Goal: Transaction & Acquisition: Purchase product/service

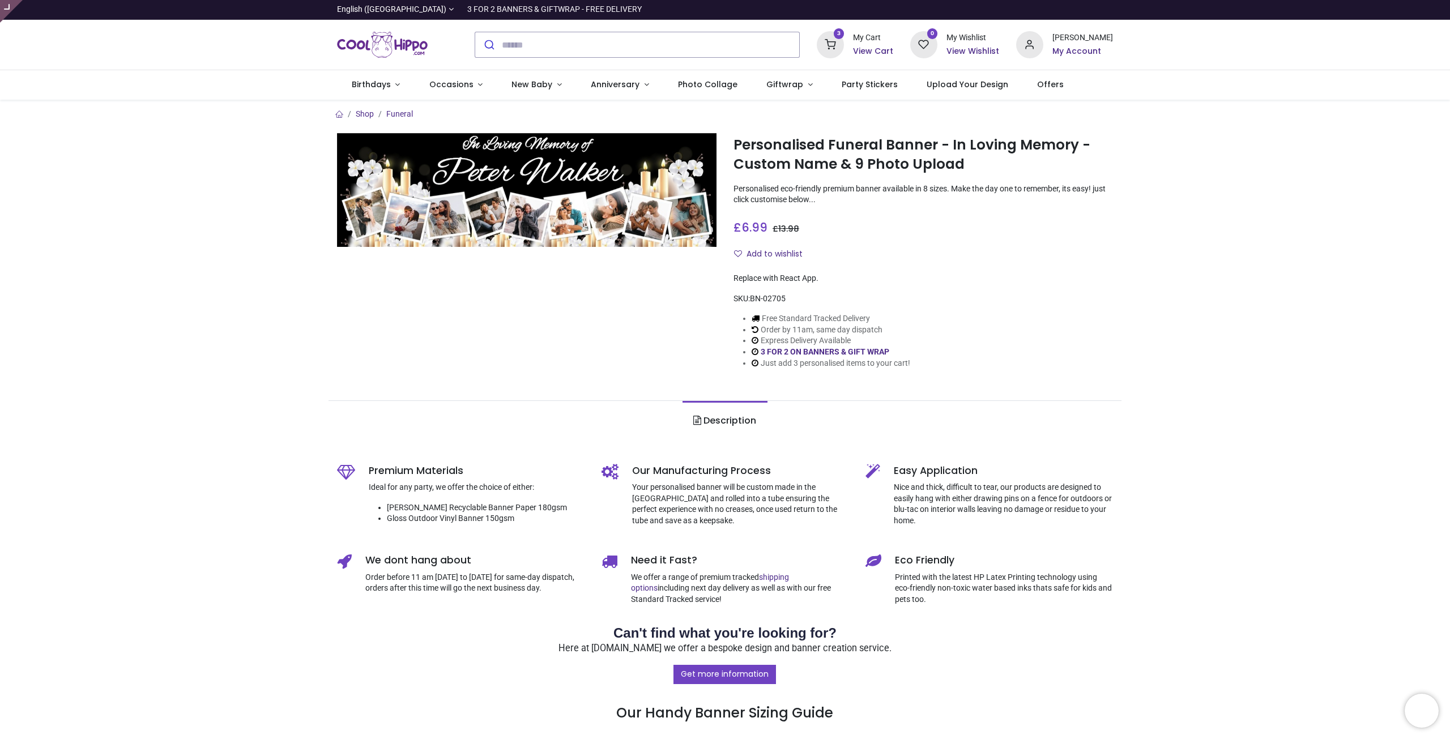
type input "**********"
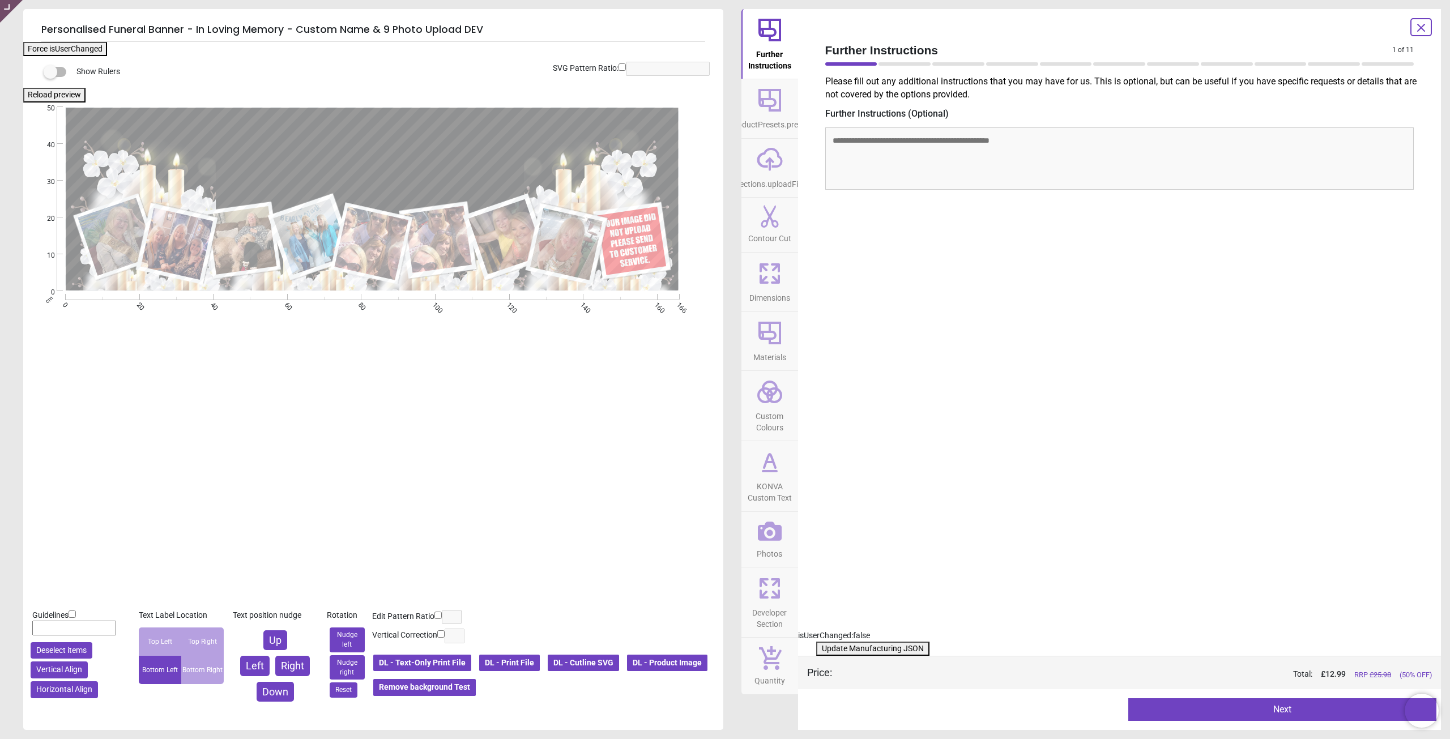
click at [754, 535] on button "Photos" at bounding box center [769, 540] width 57 height 56
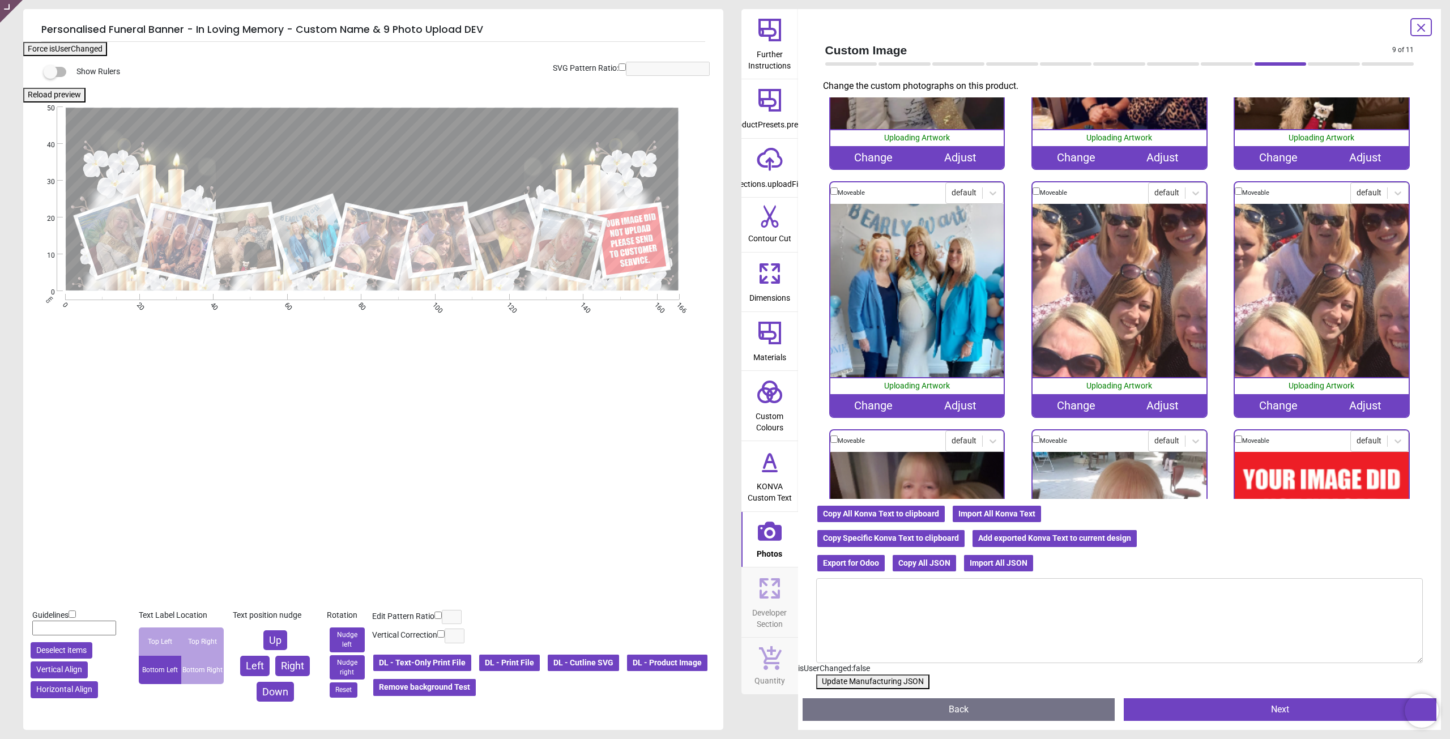
scroll to position [357, 0]
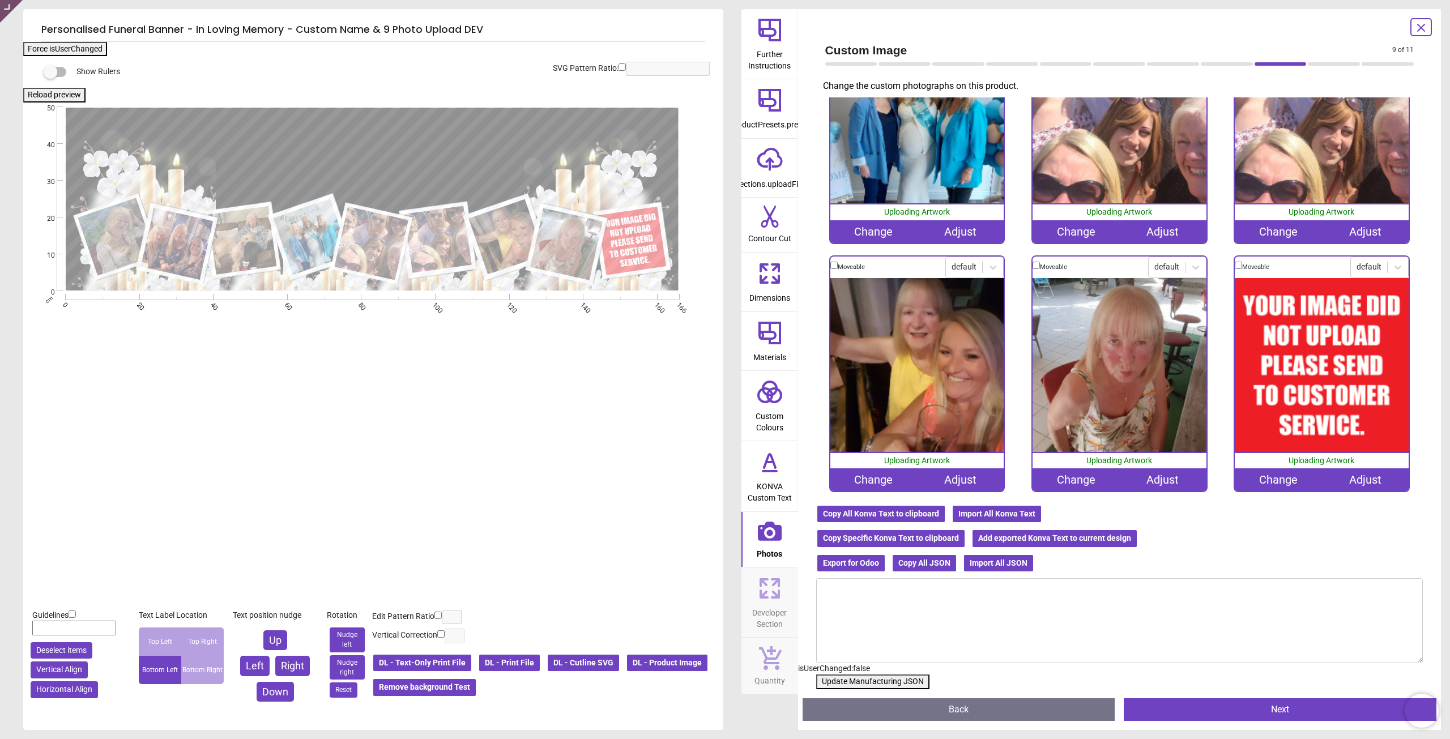
click at [1281, 473] on div "Change" at bounding box center [1278, 479] width 87 height 23
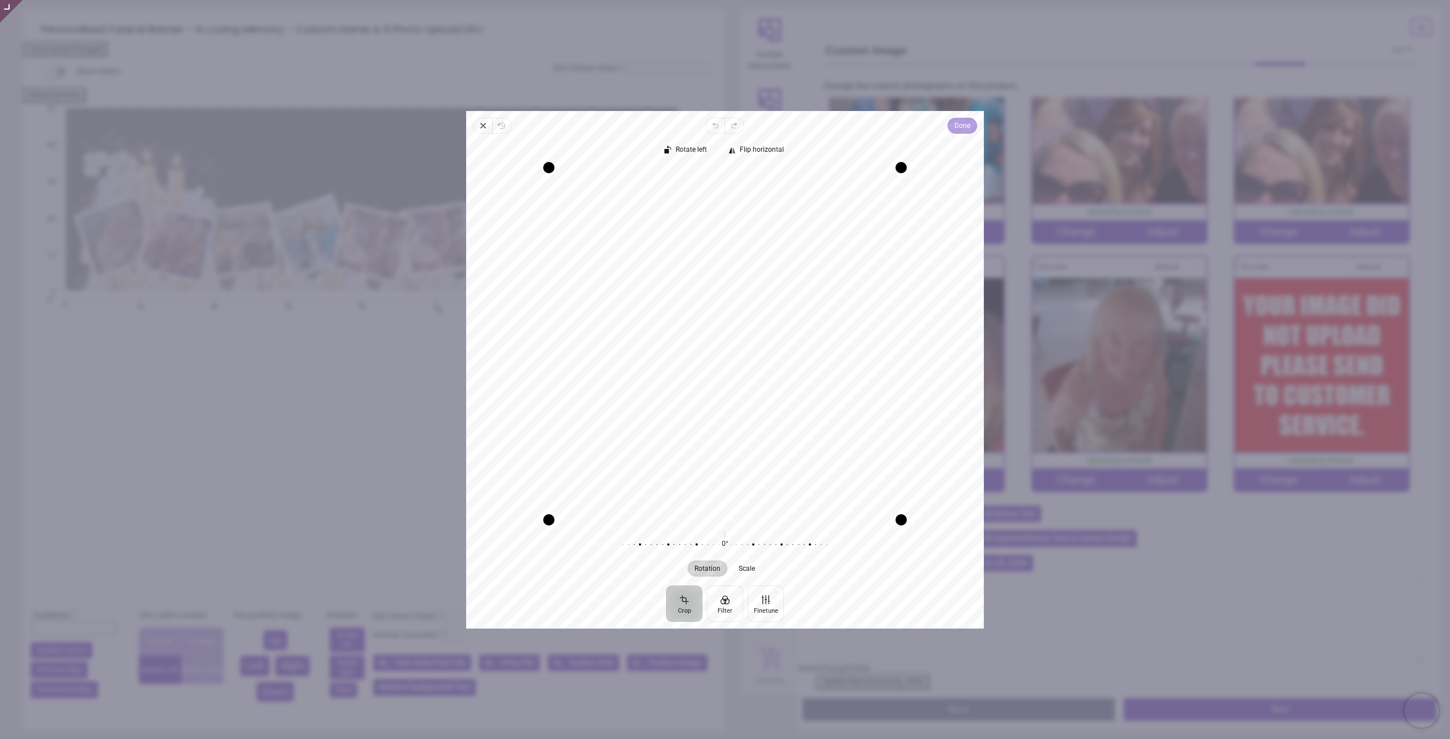
click at [966, 124] on span "Done" at bounding box center [962, 126] width 16 height 14
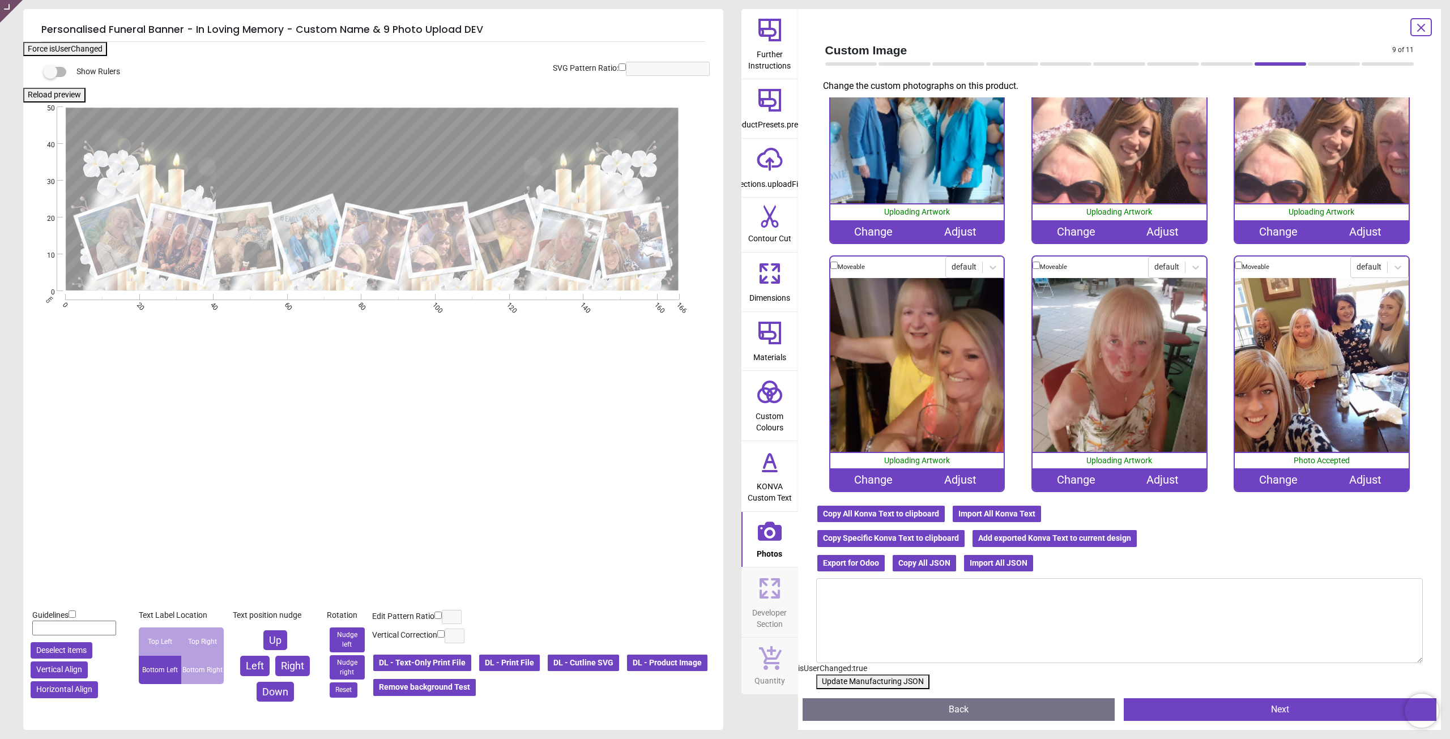
click at [842, 682] on button "Update Manufacturing JSON" at bounding box center [872, 682] width 113 height 15
click at [842, 681] on button "Update Manufacturing JSON" at bounding box center [872, 682] width 113 height 15
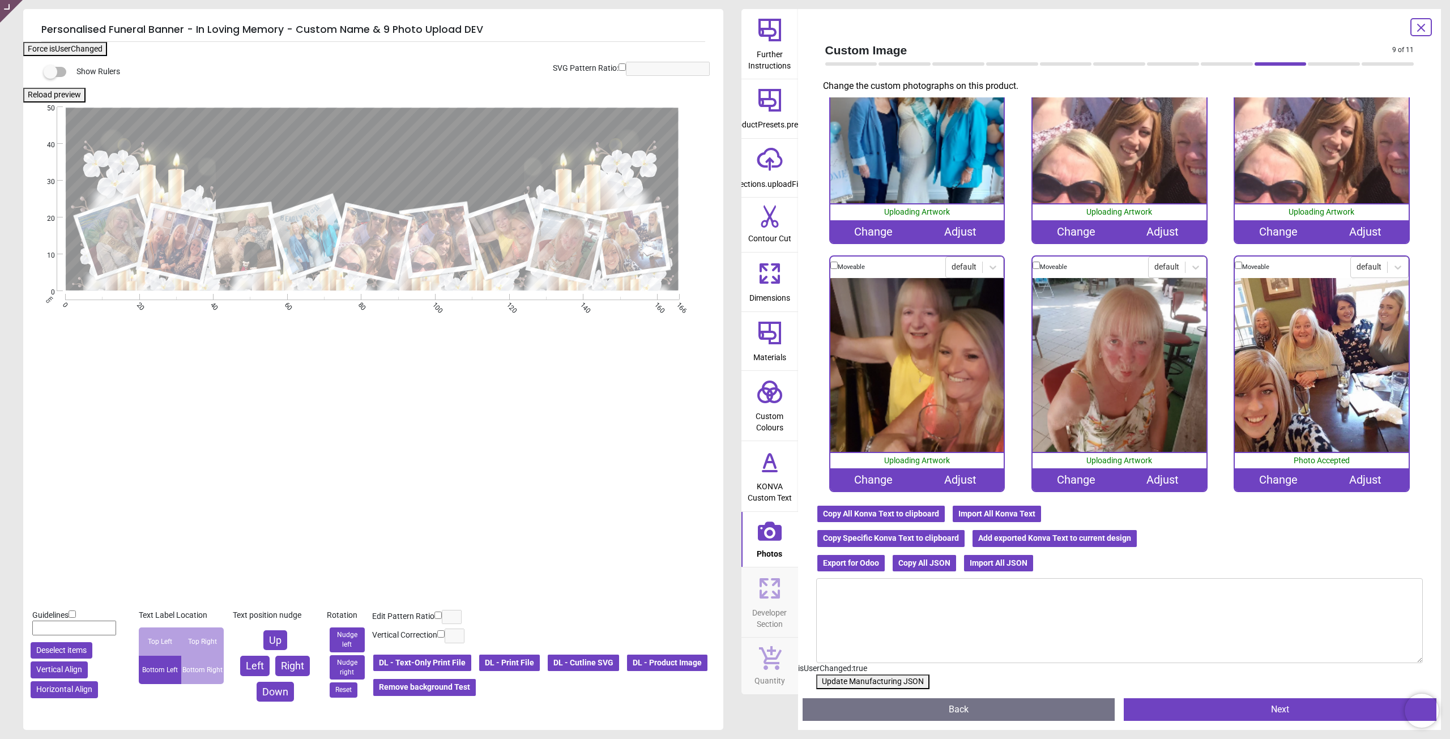
drag, startPoint x: 842, startPoint y: 681, endPoint x: 727, endPoint y: 327, distance: 372.7
click at [842, 679] on button "Update Manufacturing JSON" at bounding box center [872, 682] width 113 height 15
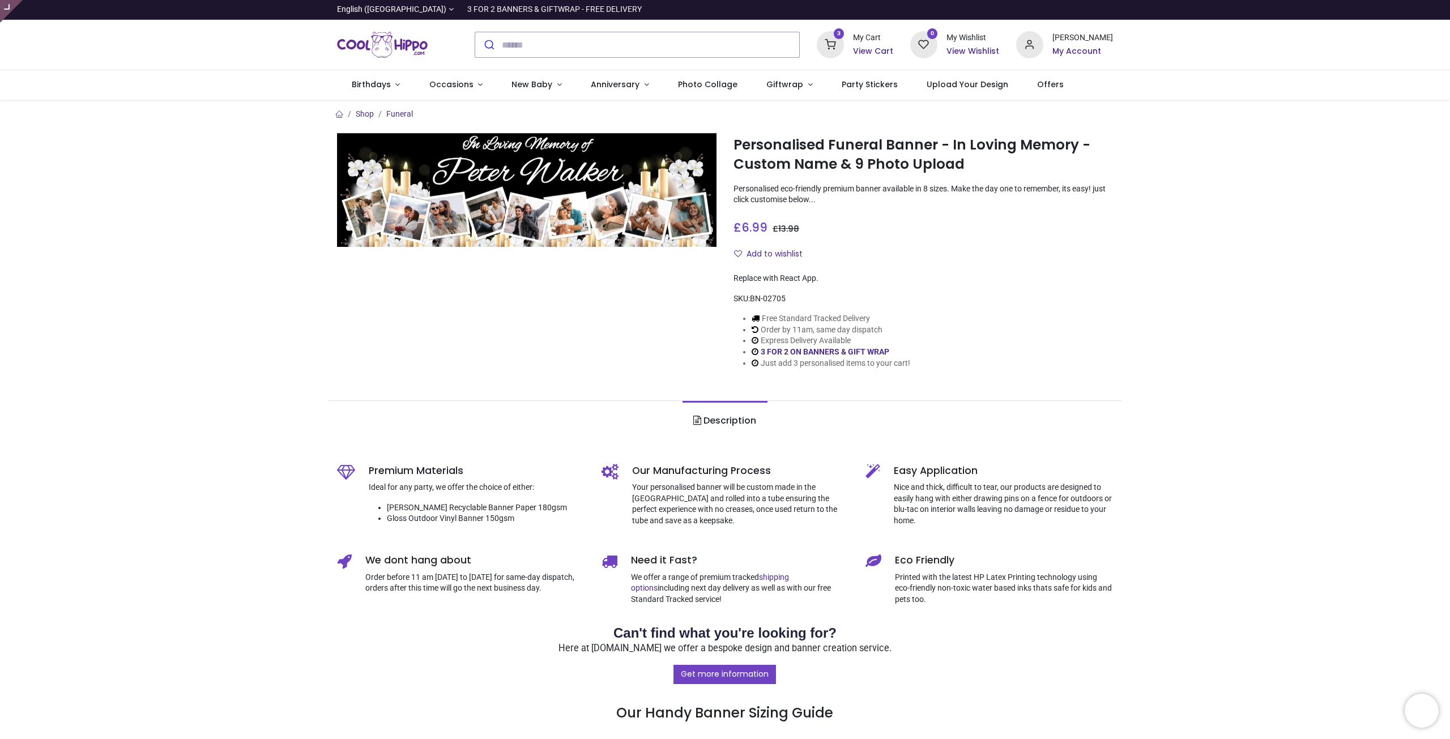
type input "**********"
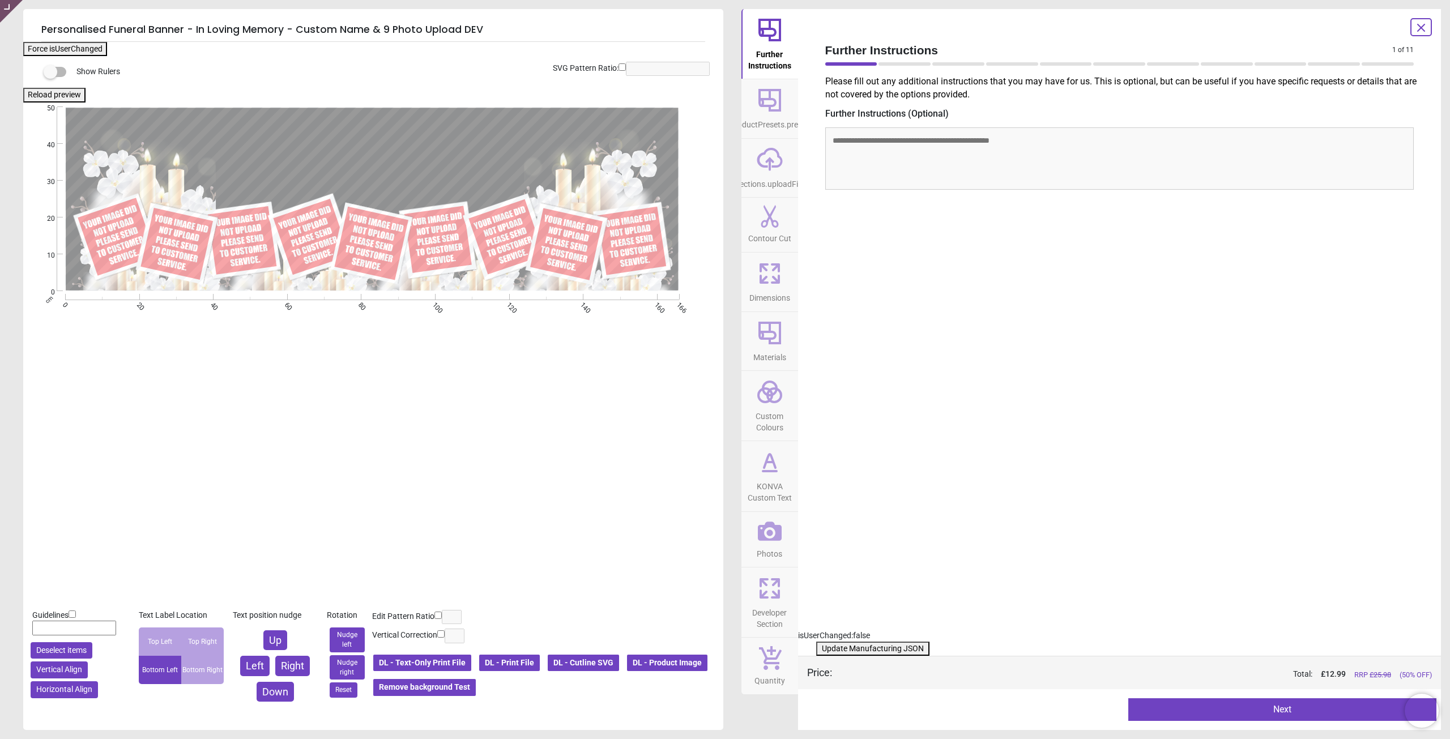
click at [778, 542] on icon at bounding box center [770, 531] width 24 height 24
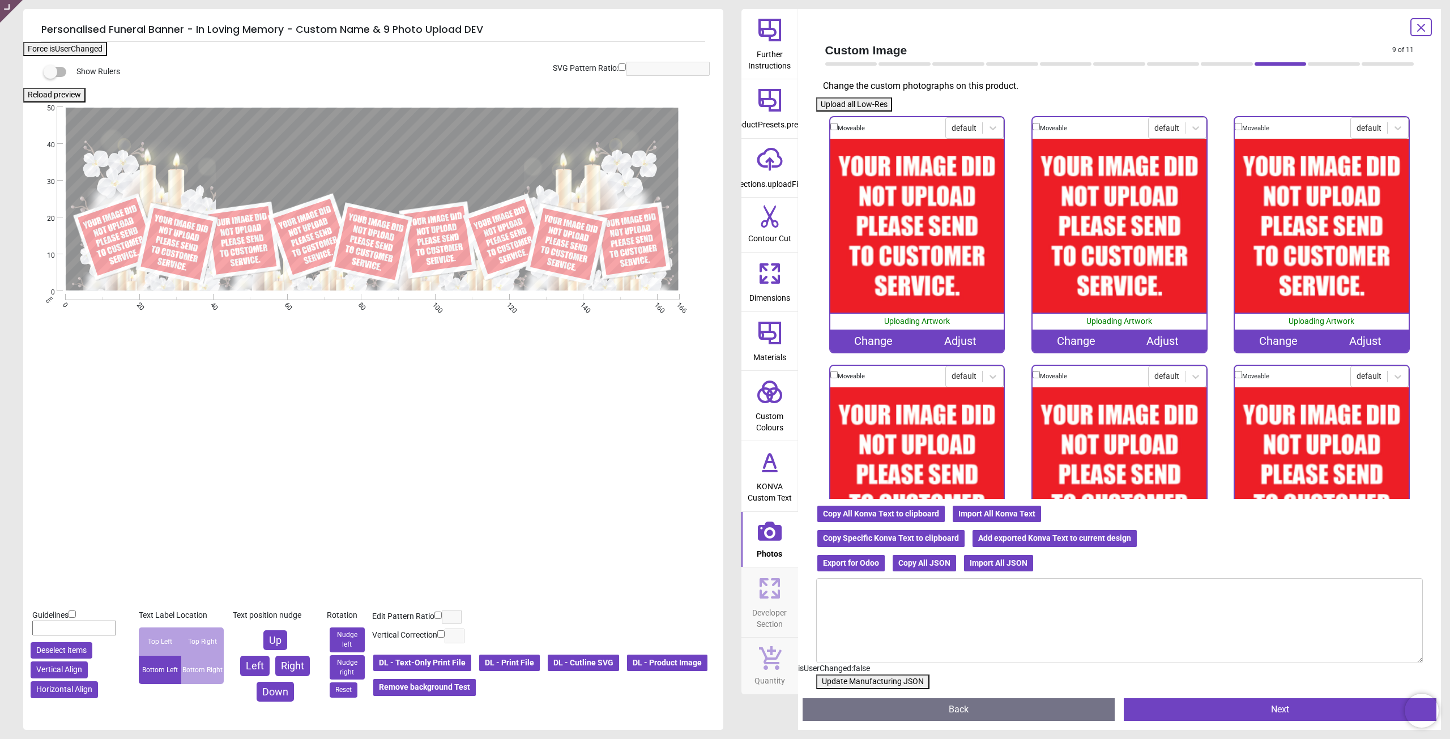
click at [865, 336] on div "Change" at bounding box center [873, 341] width 87 height 23
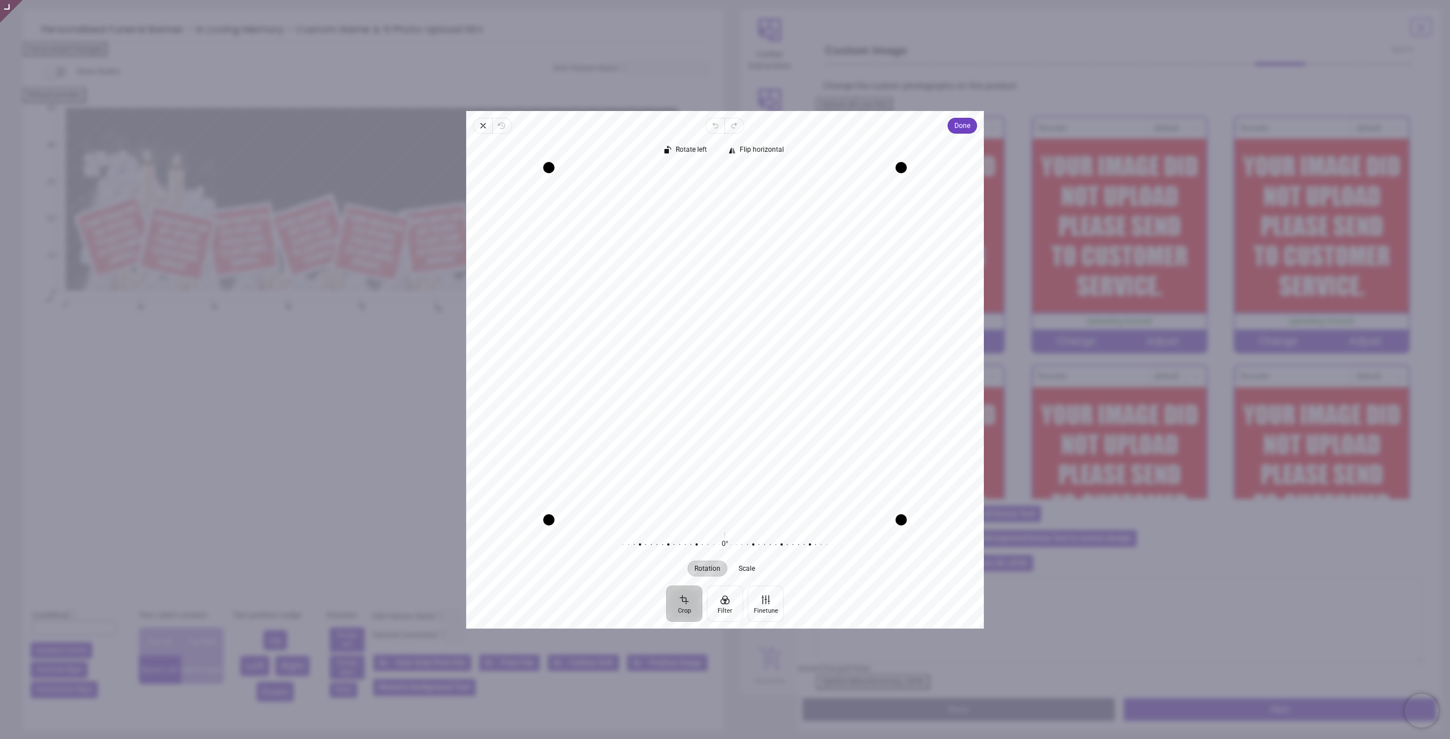
drag, startPoint x: 730, startPoint y: 328, endPoint x: 734, endPoint y: 310, distance: 18.1
click at [734, 310] on div "Recenter" at bounding box center [725, 343] width 500 height 352
drag, startPoint x: 825, startPoint y: 270, endPoint x: 841, endPoint y: 253, distance: 23.2
click at [825, 272] on div "Recenter" at bounding box center [725, 343] width 500 height 352
drag, startPoint x: 901, startPoint y: 170, endPoint x: 837, endPoint y: 218, distance: 79.8
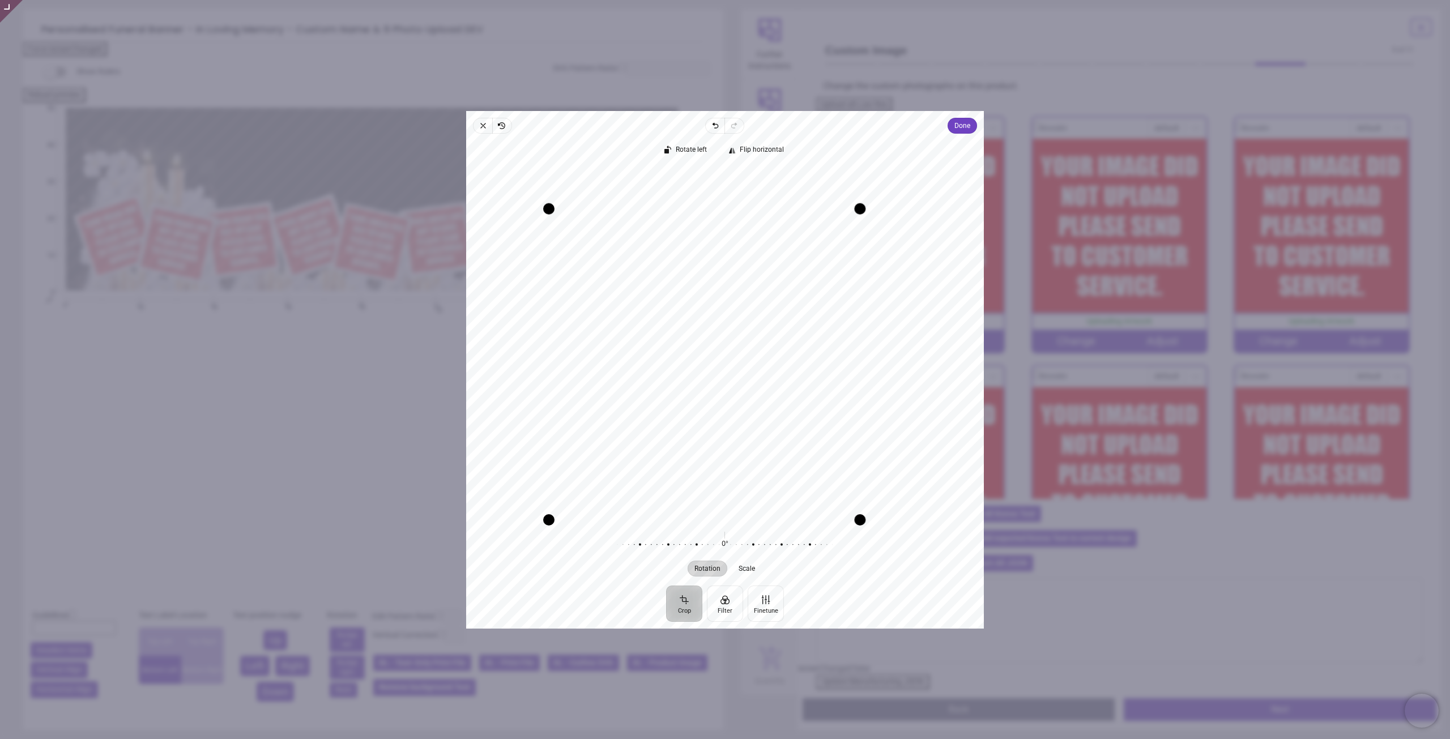
click at [846, 205] on div "Recenter" at bounding box center [725, 343] width 500 height 352
drag, startPoint x: 729, startPoint y: 333, endPoint x: 732, endPoint y: 326, distance: 7.4
click at [732, 326] on div "Recenter" at bounding box center [725, 343] width 500 height 352
click at [958, 125] on span "Done" at bounding box center [962, 126] width 16 height 14
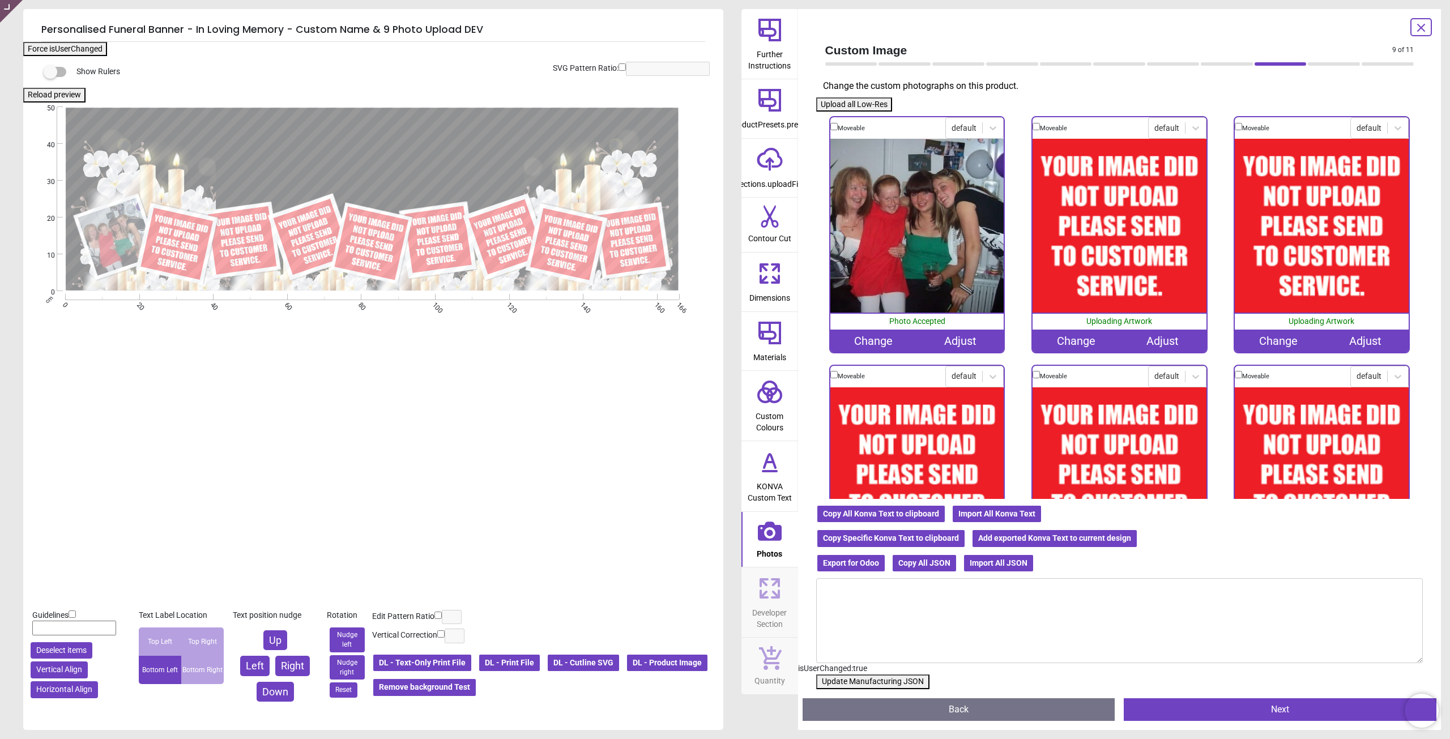
click at [1069, 336] on div "Change" at bounding box center [1076, 341] width 87 height 23
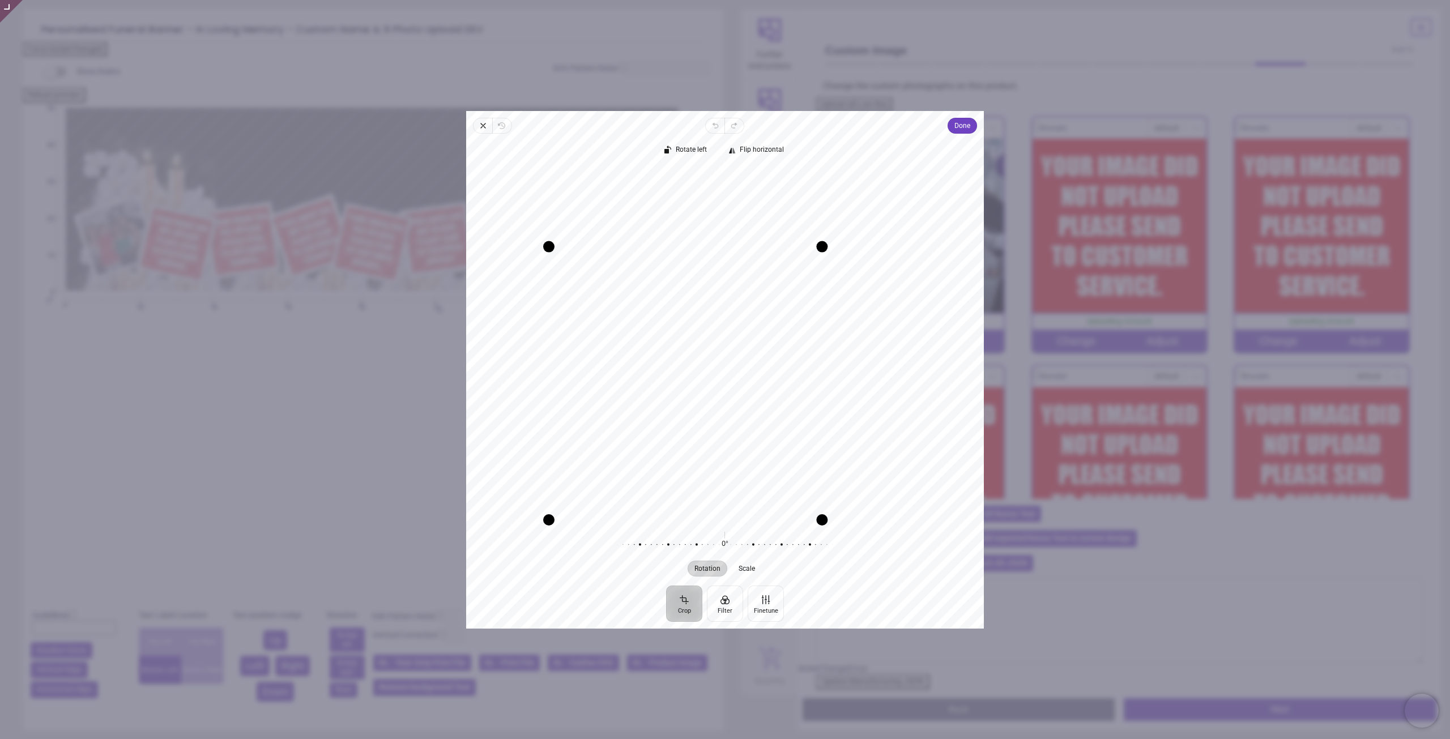
drag, startPoint x: 903, startPoint y: 167, endPoint x: 783, endPoint y: 238, distance: 138.9
click at [788, 232] on div "Recenter" at bounding box center [725, 343] width 500 height 352
drag, startPoint x: 715, startPoint y: 308, endPoint x: 699, endPoint y: 319, distance: 19.5
click at [699, 319] on div "Recenter" at bounding box center [725, 343] width 500 height 352
click at [957, 127] on span "Done" at bounding box center [962, 126] width 16 height 14
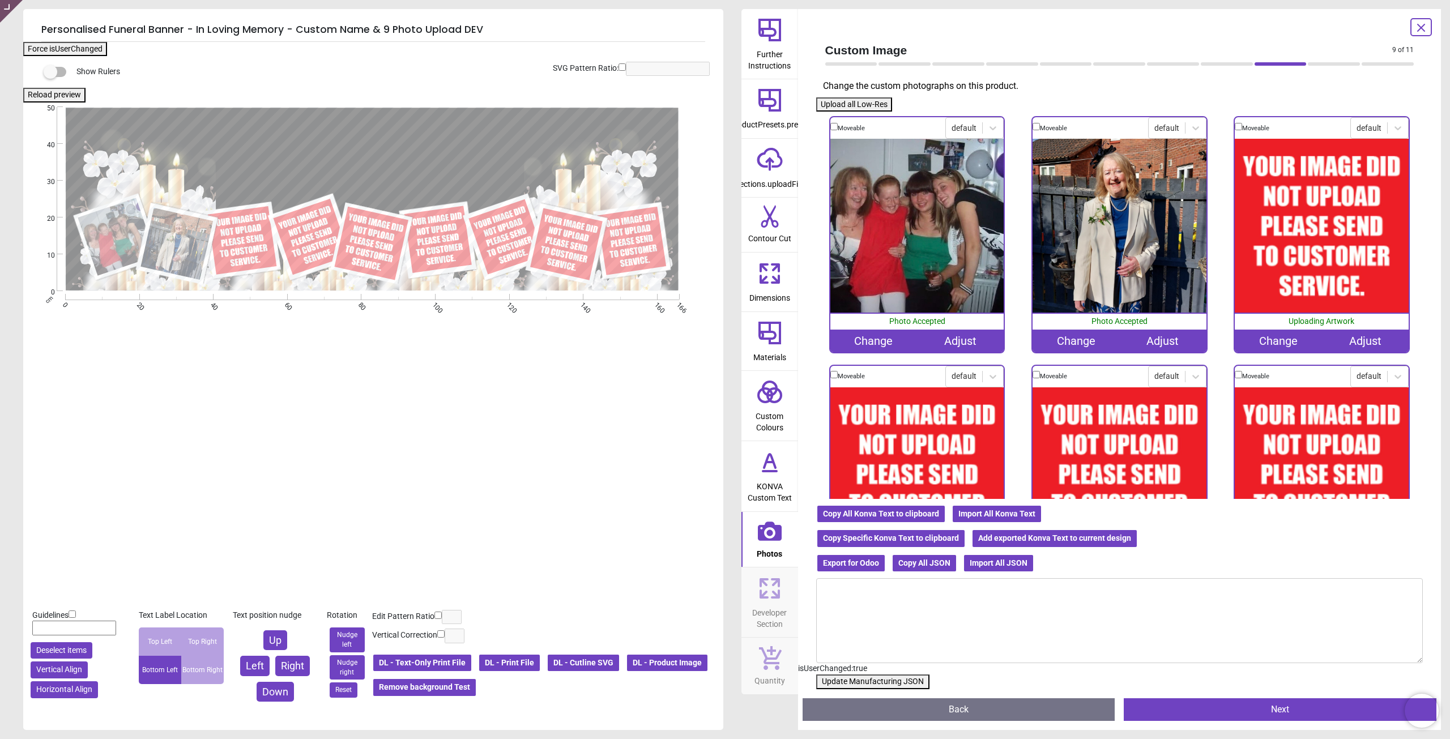
click at [1275, 339] on div "Change" at bounding box center [1278, 341] width 87 height 23
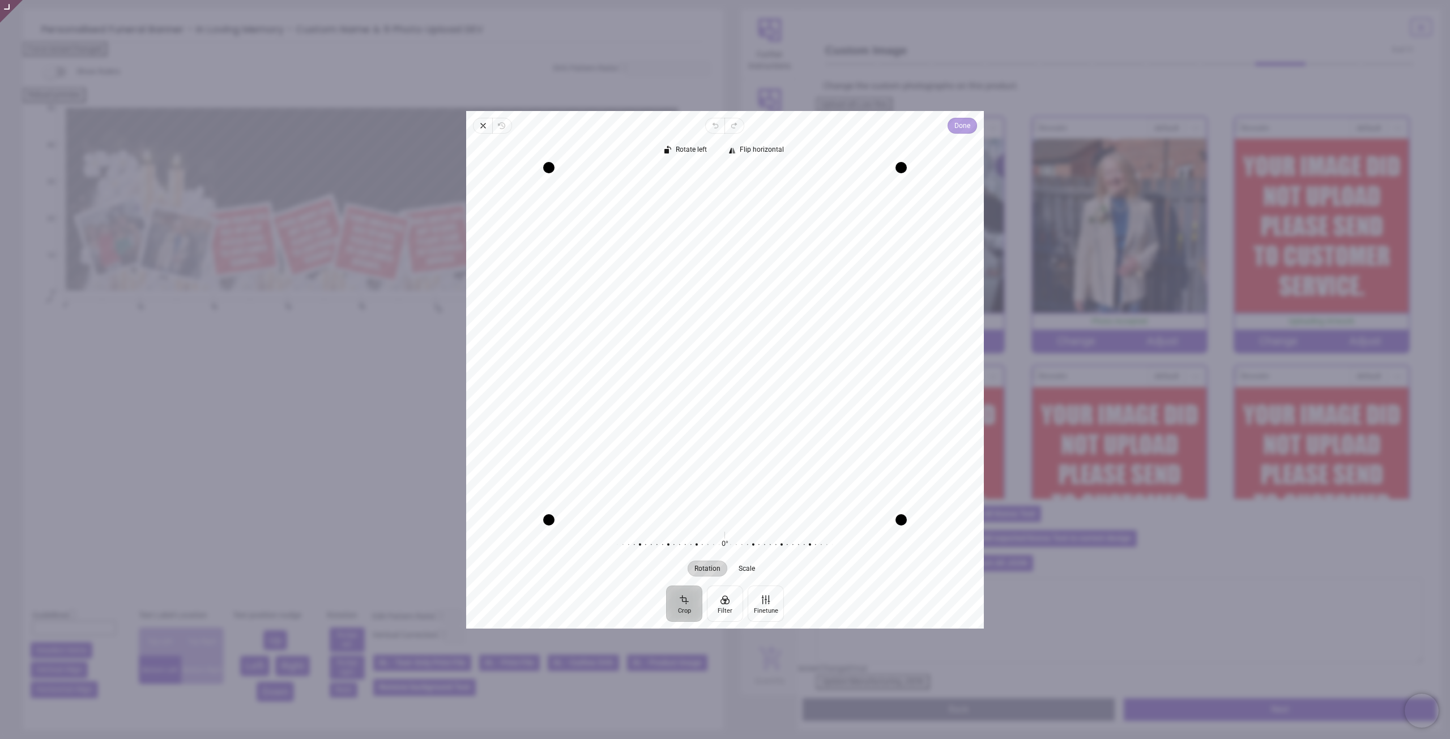
click at [960, 122] on span "Done" at bounding box center [962, 126] width 16 height 14
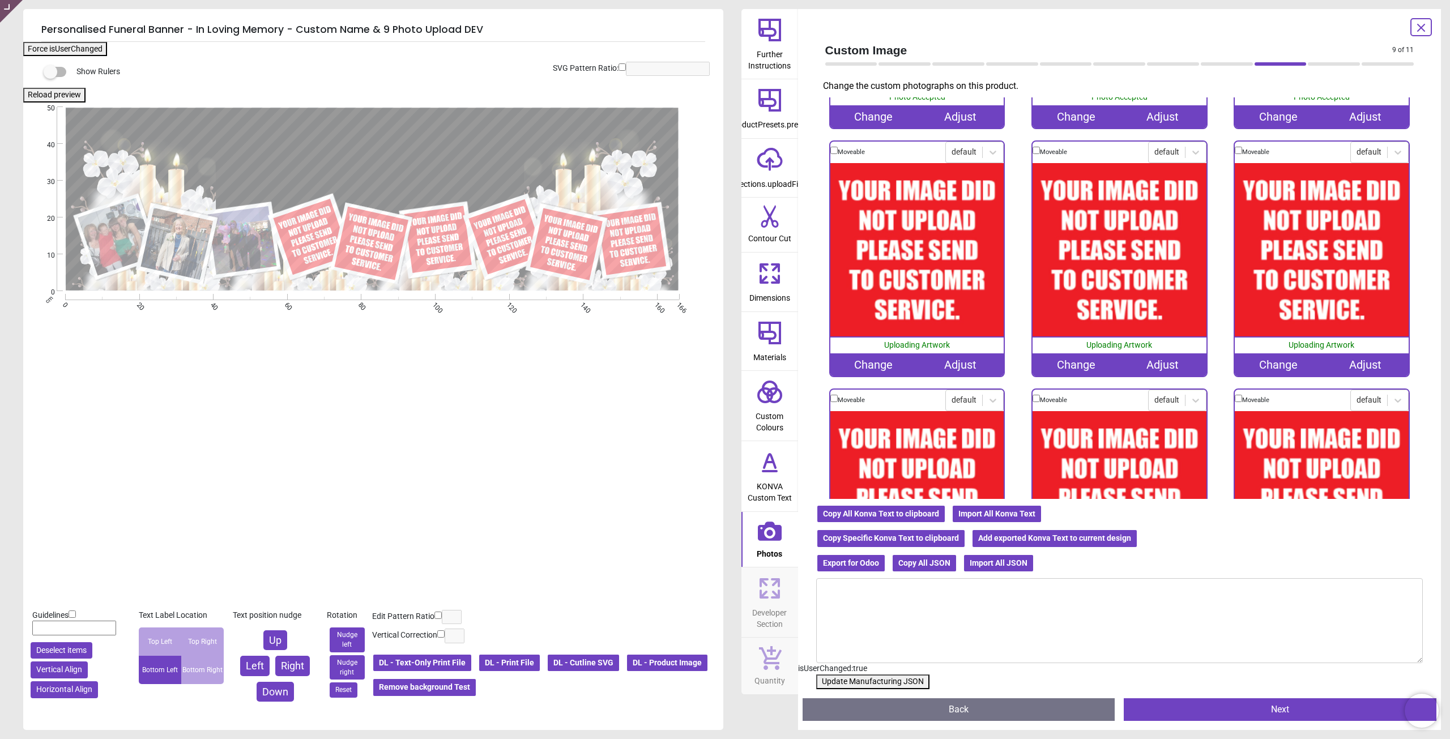
scroll to position [227, 0]
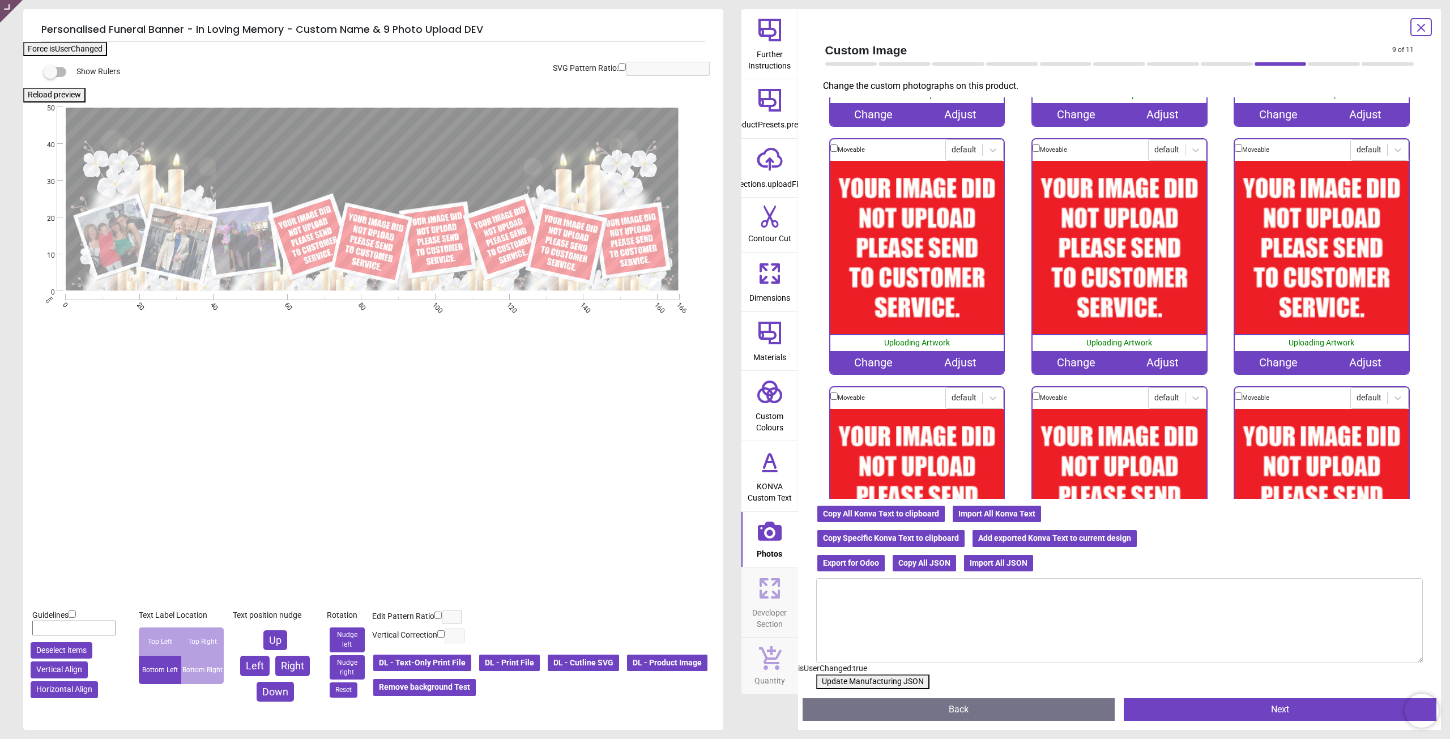
click at [880, 357] on div "Change" at bounding box center [873, 362] width 87 height 23
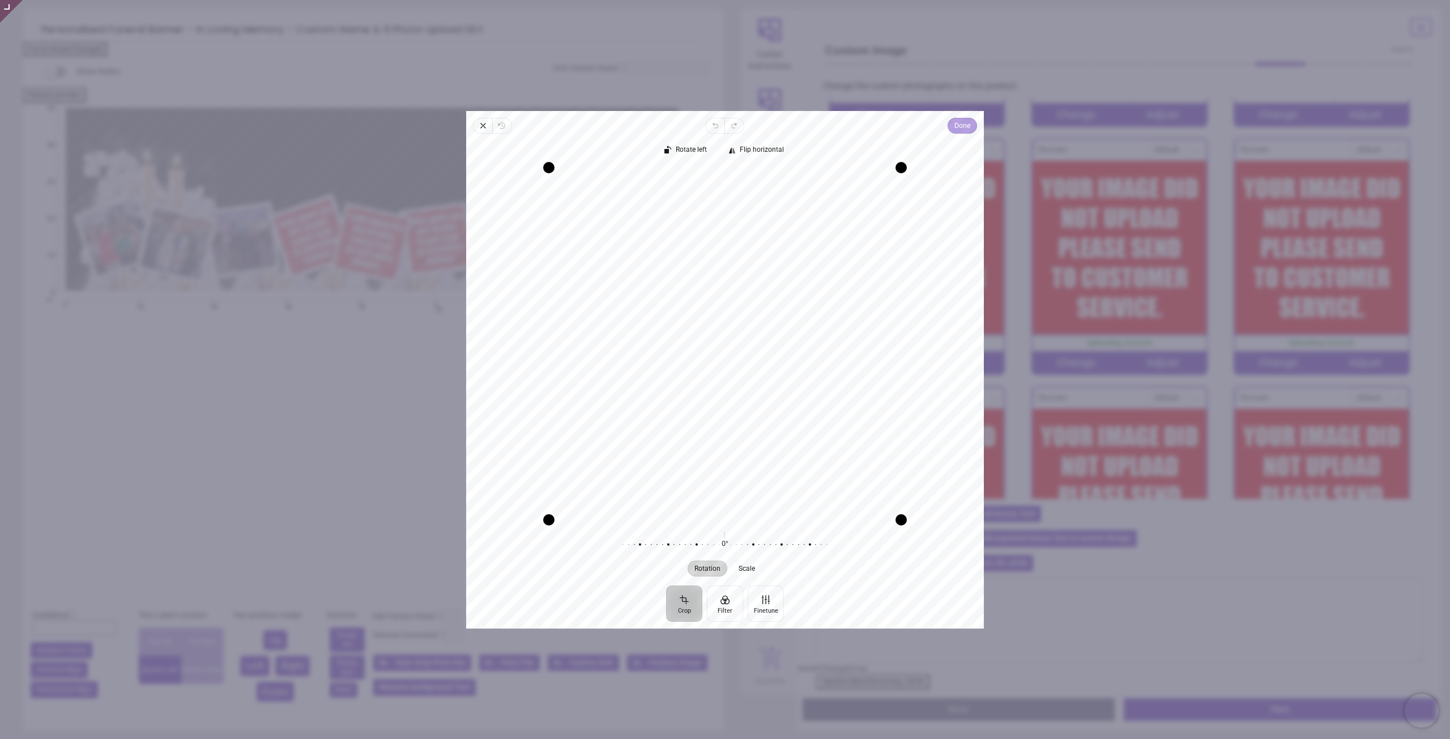
click at [965, 126] on span "Done" at bounding box center [962, 126] width 16 height 14
